Goal: Download file/media

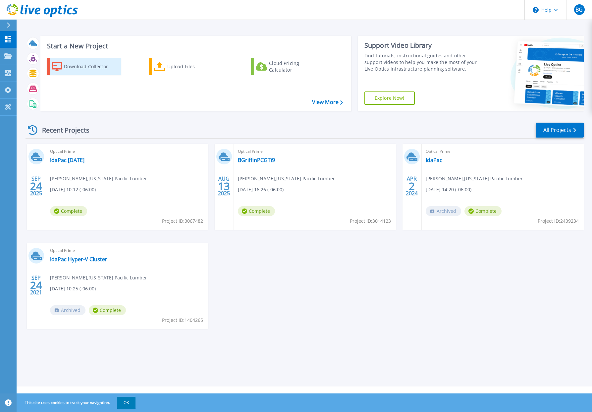
click at [80, 68] on div "Download Collector" at bounding box center [90, 66] width 53 height 13
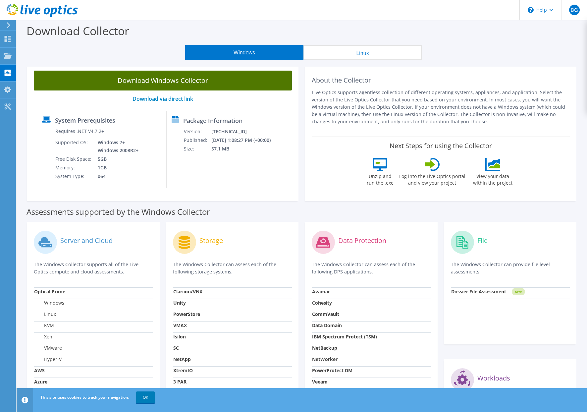
click at [159, 83] on link "Download Windows Collector" at bounding box center [163, 81] width 258 height 20
